Goal: Check status: Check status

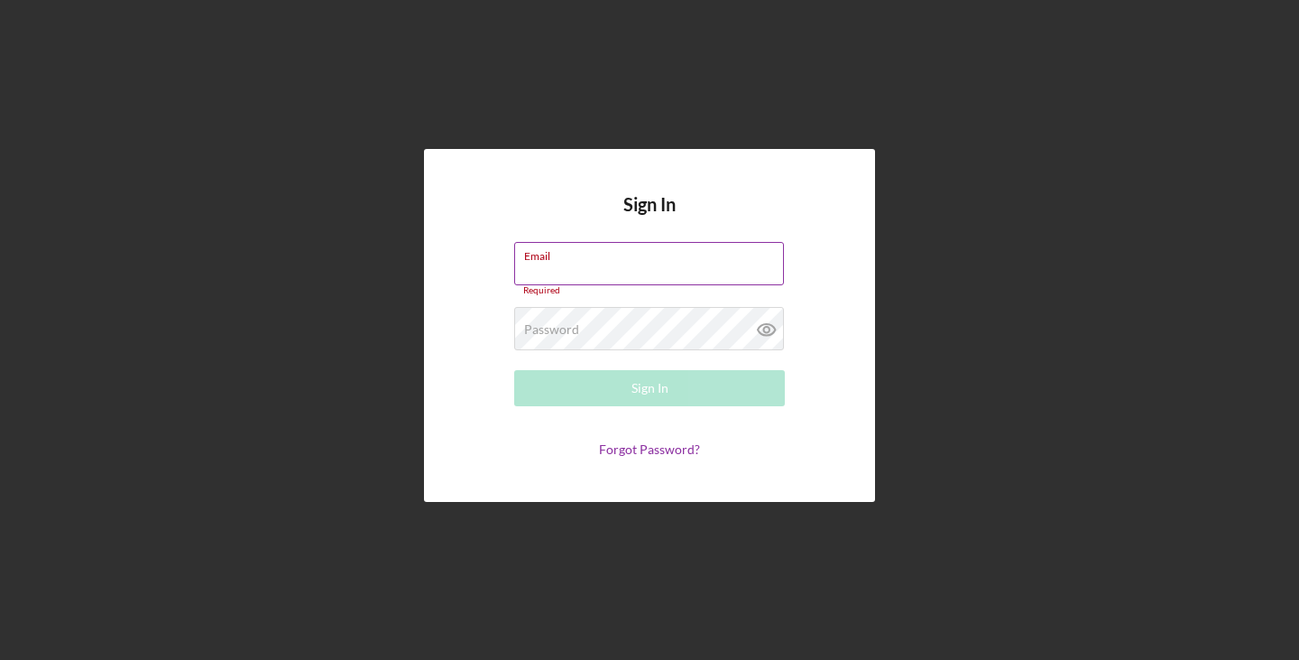
click at [614, 266] on input "Email" at bounding box center [649, 263] width 270 height 43
type input "[PERSON_NAME][EMAIL_ADDRESS][DOMAIN_NAME]"
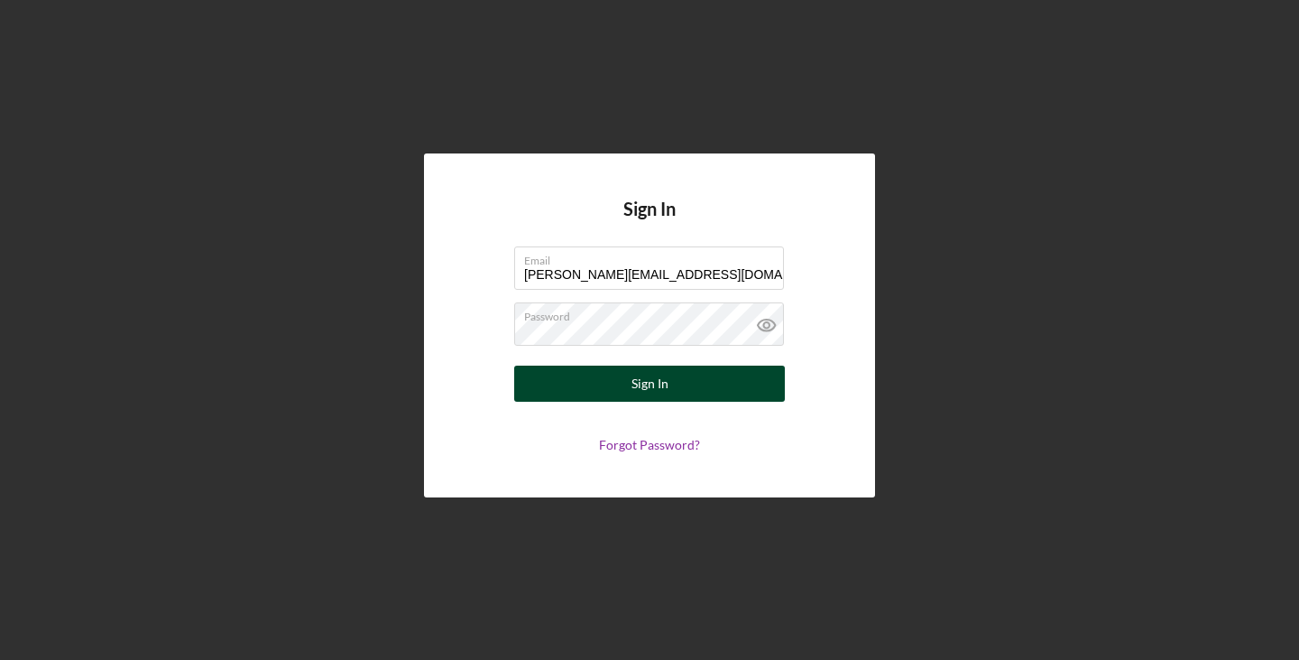
click at [674, 382] on button "Sign In" at bounding box center [649, 383] width 271 height 36
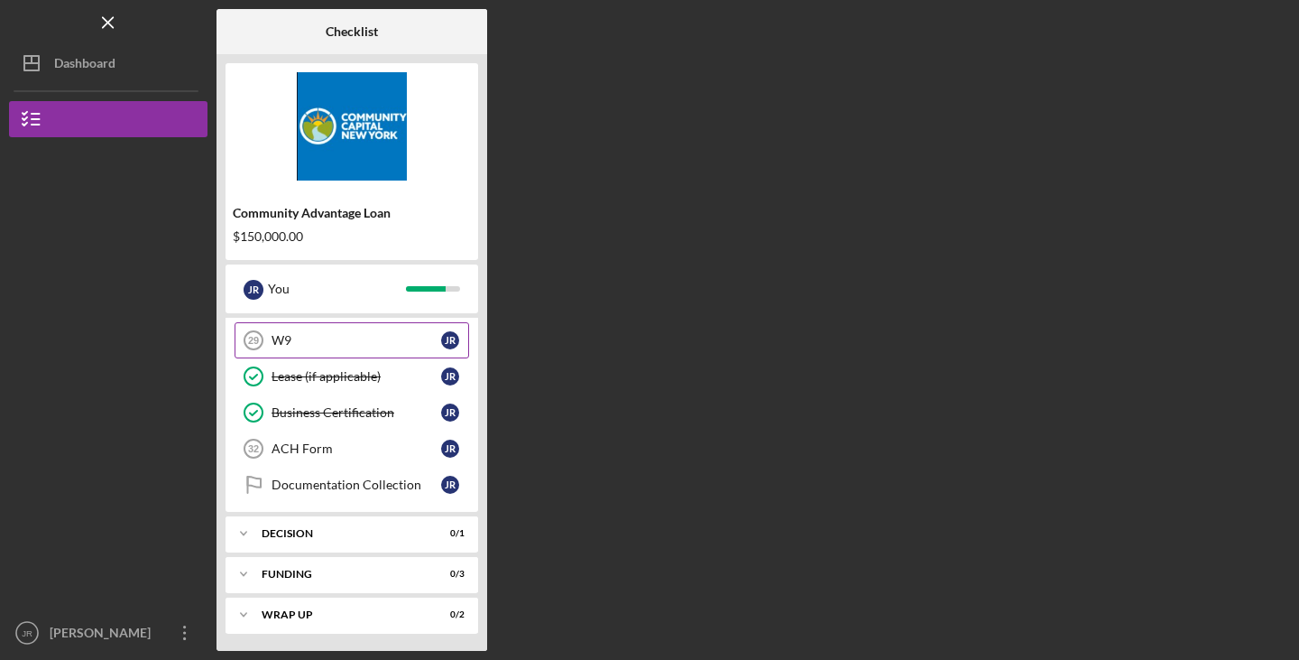
scroll to position [656, 0]
